Goal: Task Accomplishment & Management: Use online tool/utility

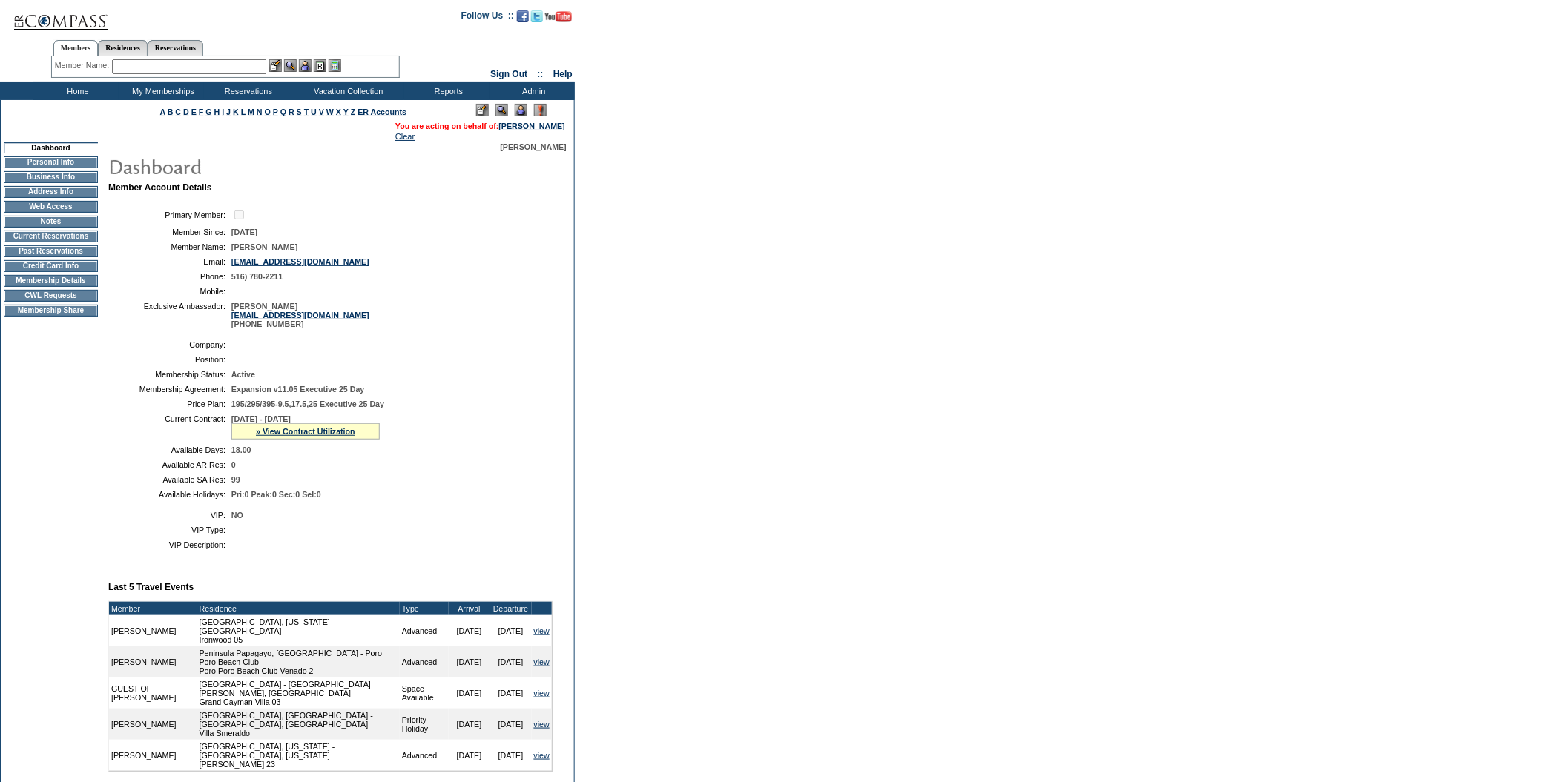
click at [84, 302] on td "CWL Requests" at bounding box center [51, 295] width 94 height 12
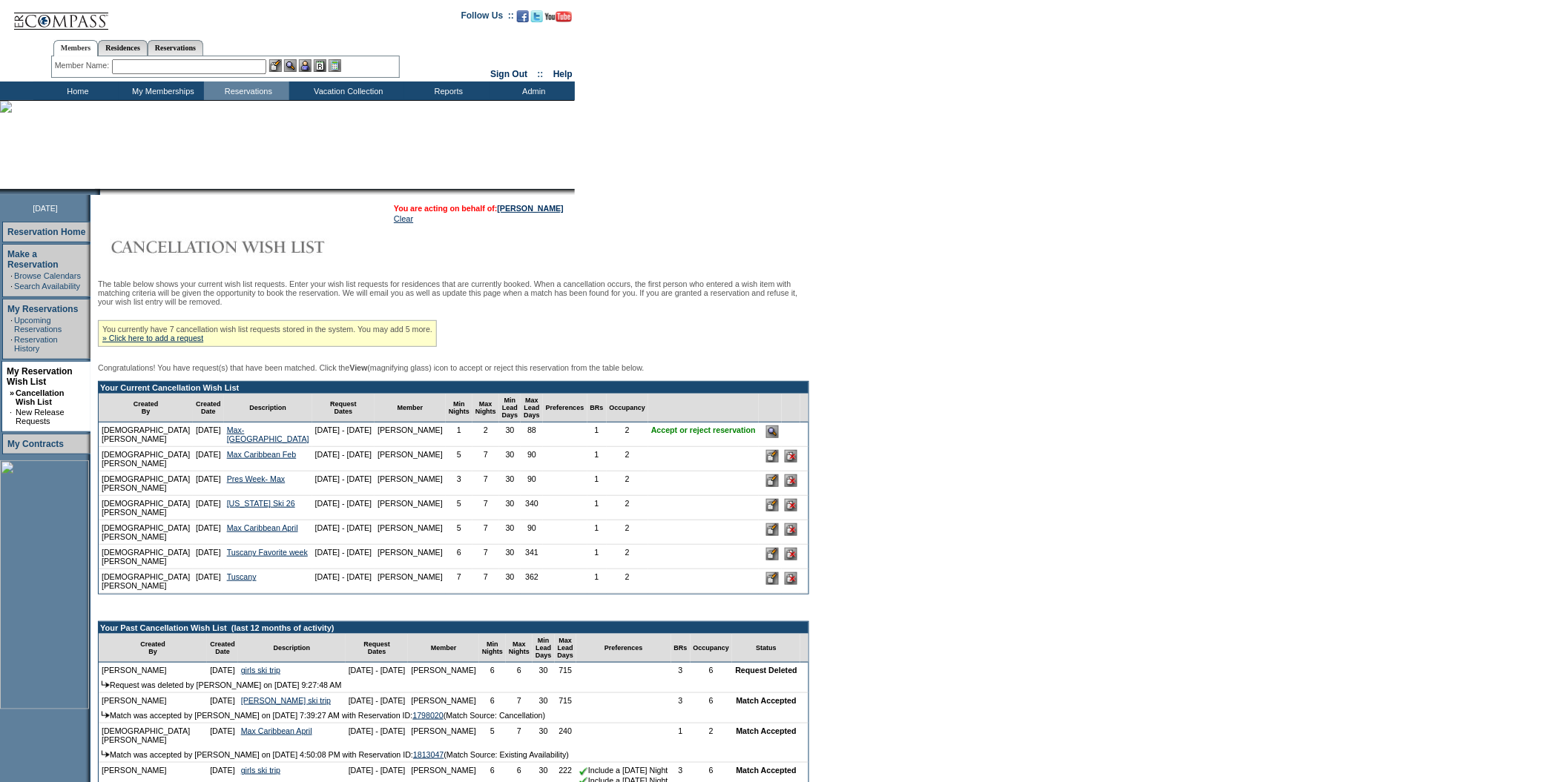
click at [759, 445] on td at bounding box center [770, 435] width 23 height 24
click at [766, 438] on input "image" at bounding box center [772, 431] width 12 height 12
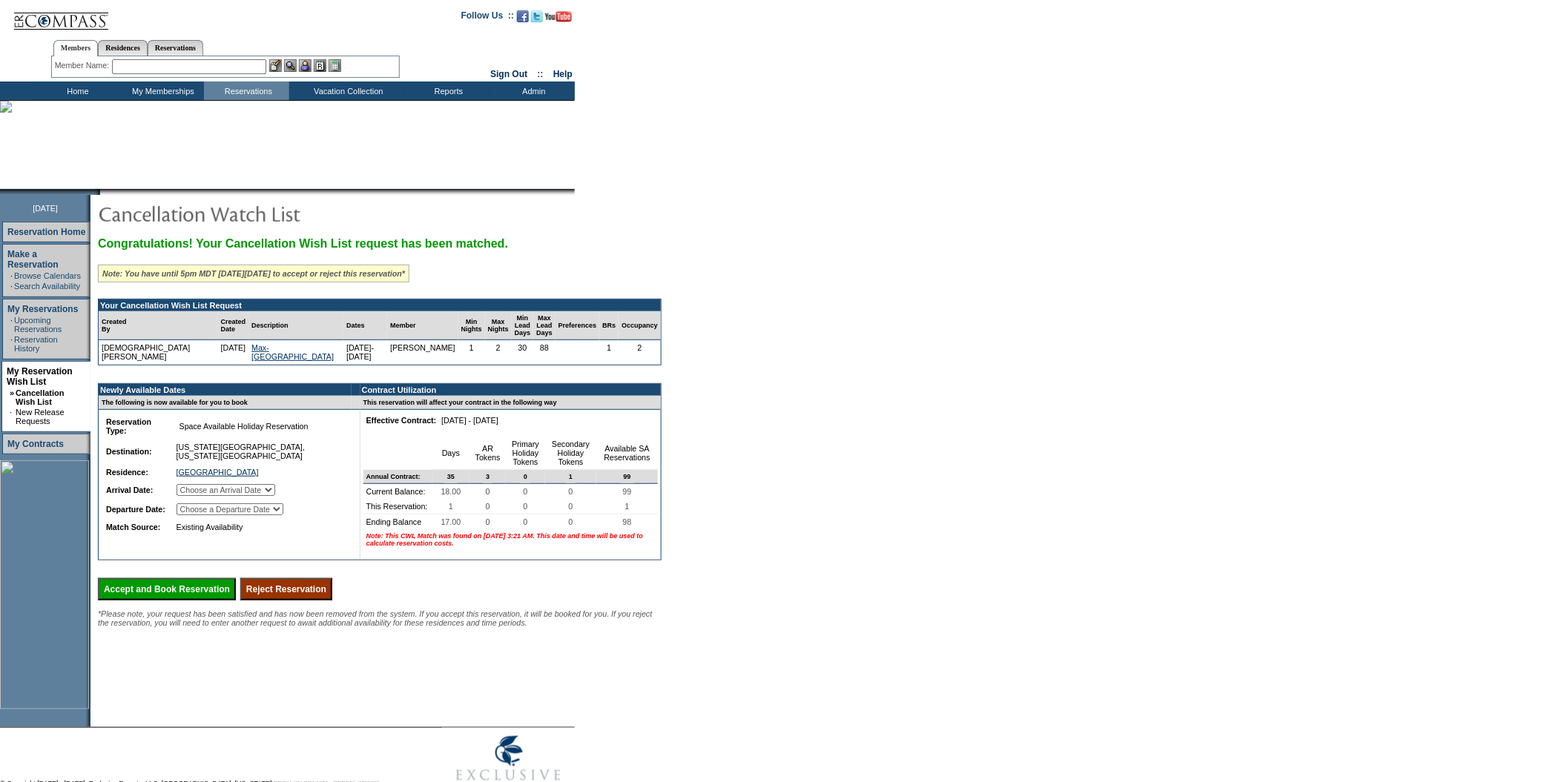
click at [331, 600] on input "Reject Reservation" at bounding box center [286, 589] width 92 height 22
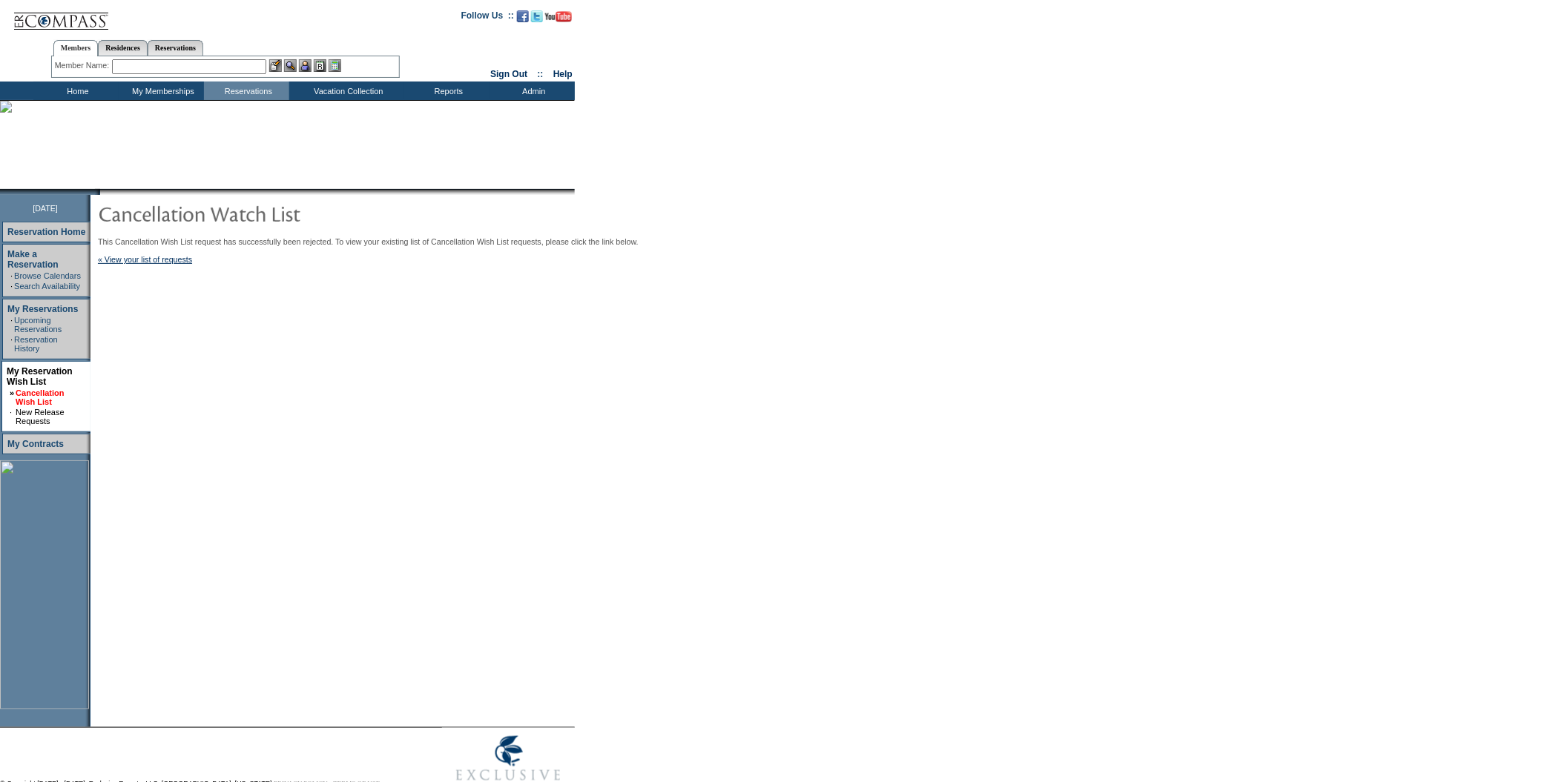
click at [30, 388] on link "Cancellation Wish List" at bounding box center [39, 397] width 48 height 18
